Goal: Task Accomplishment & Management: Manage account settings

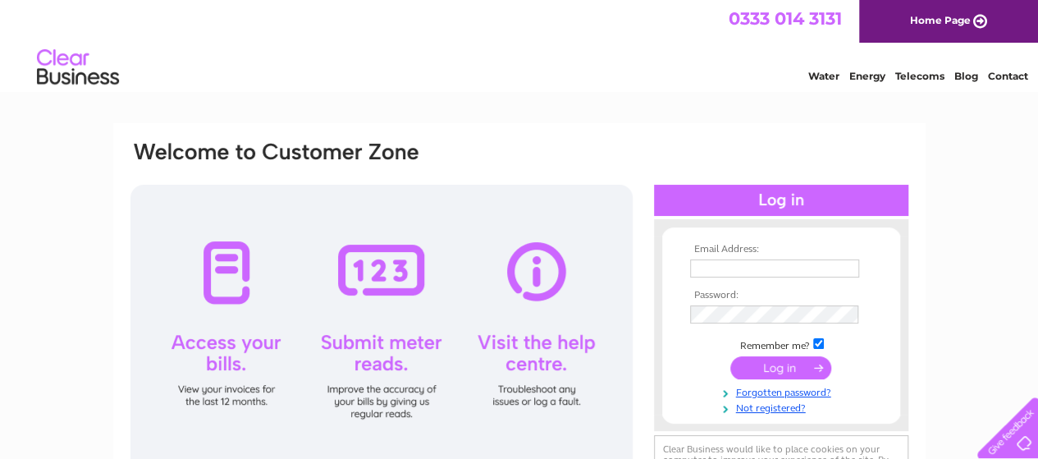
type input "glen.mcculloch@savills.com"
click at [771, 365] on input "submit" at bounding box center [780, 367] width 101 height 23
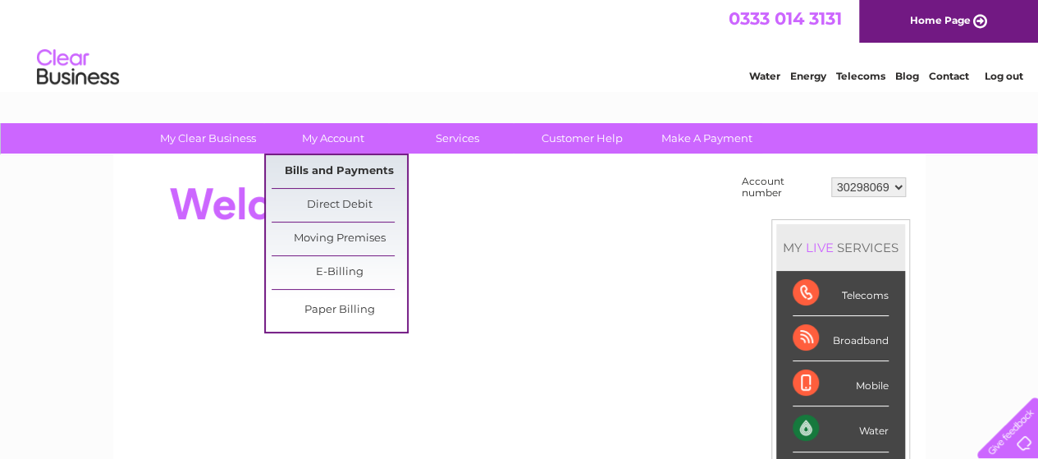
click at [308, 167] on link "Bills and Payments" at bounding box center [339, 171] width 135 height 33
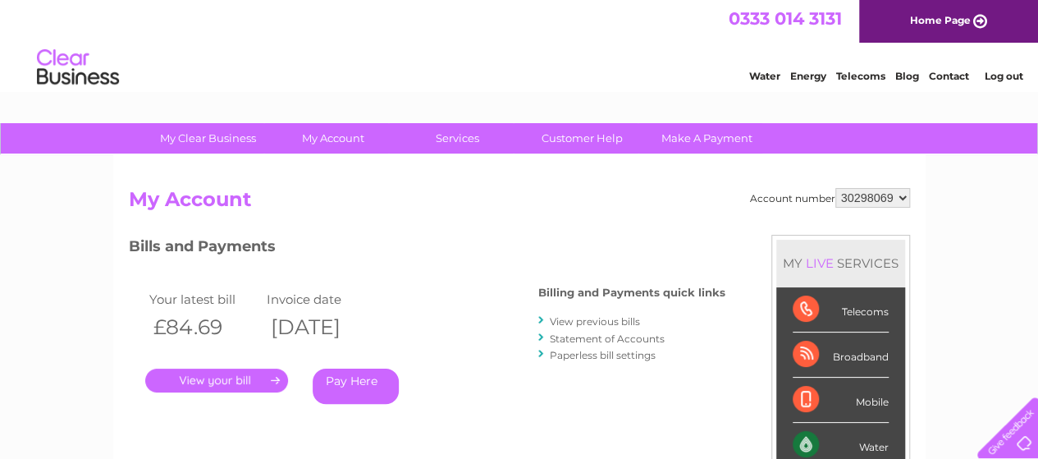
click at [261, 377] on link "." at bounding box center [216, 380] width 143 height 24
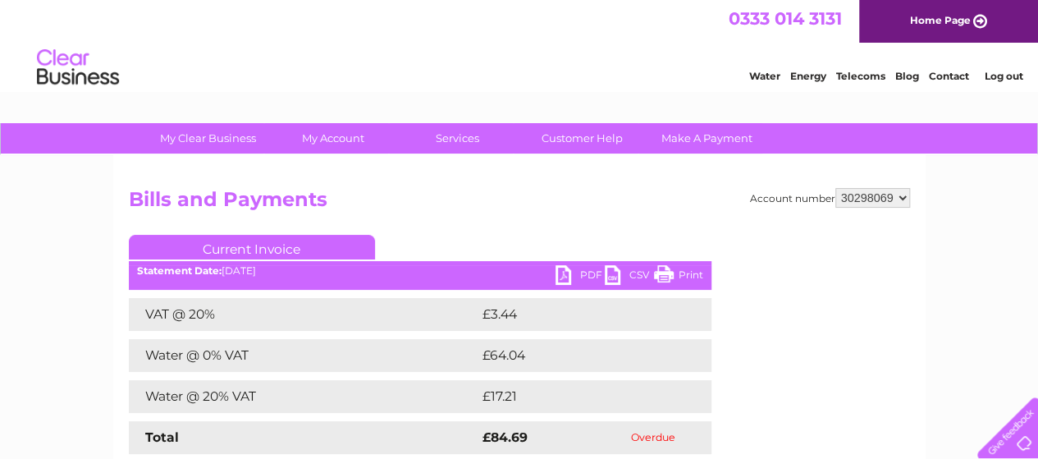
click at [578, 280] on link "PDF" at bounding box center [580, 277] width 49 height 24
